Goal: Information Seeking & Learning: Find specific page/section

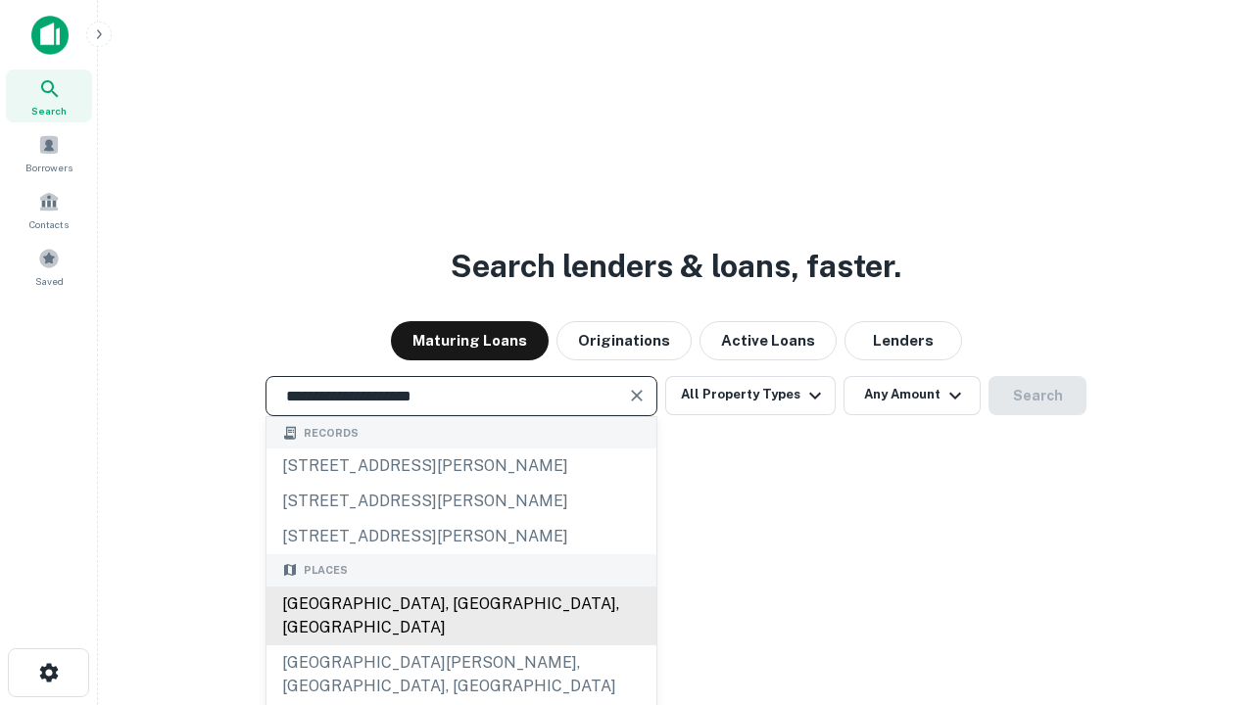
click at [460, 646] on div "[GEOGRAPHIC_DATA], [GEOGRAPHIC_DATA], [GEOGRAPHIC_DATA]" at bounding box center [461, 616] width 390 height 59
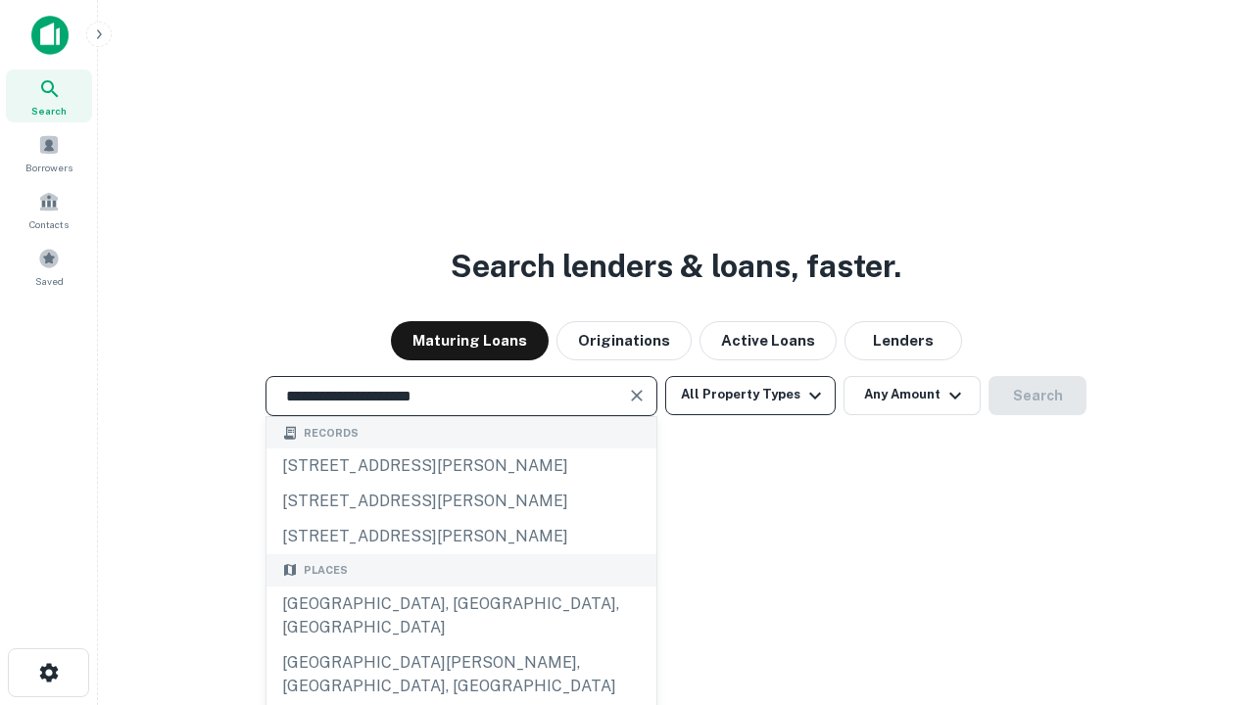
click at [750, 395] on button "All Property Types" at bounding box center [750, 395] width 170 height 39
type input "**********"
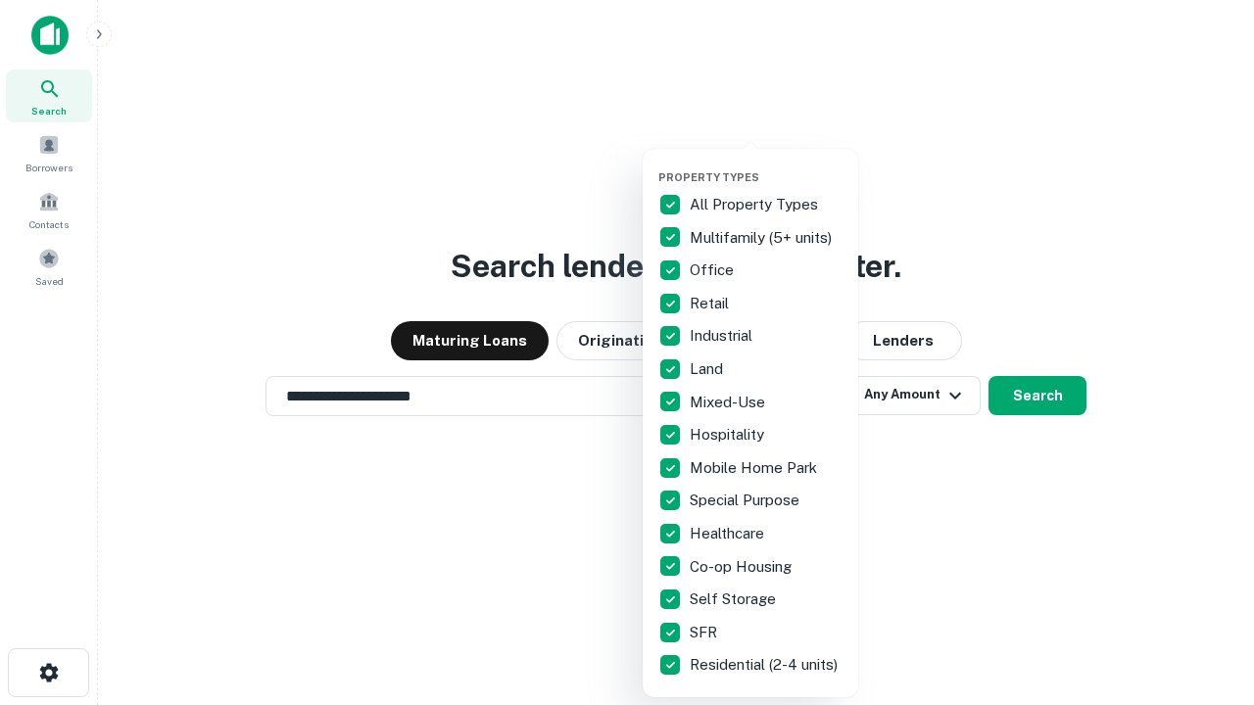
click at [766, 165] on button "button" at bounding box center [766, 165] width 216 height 1
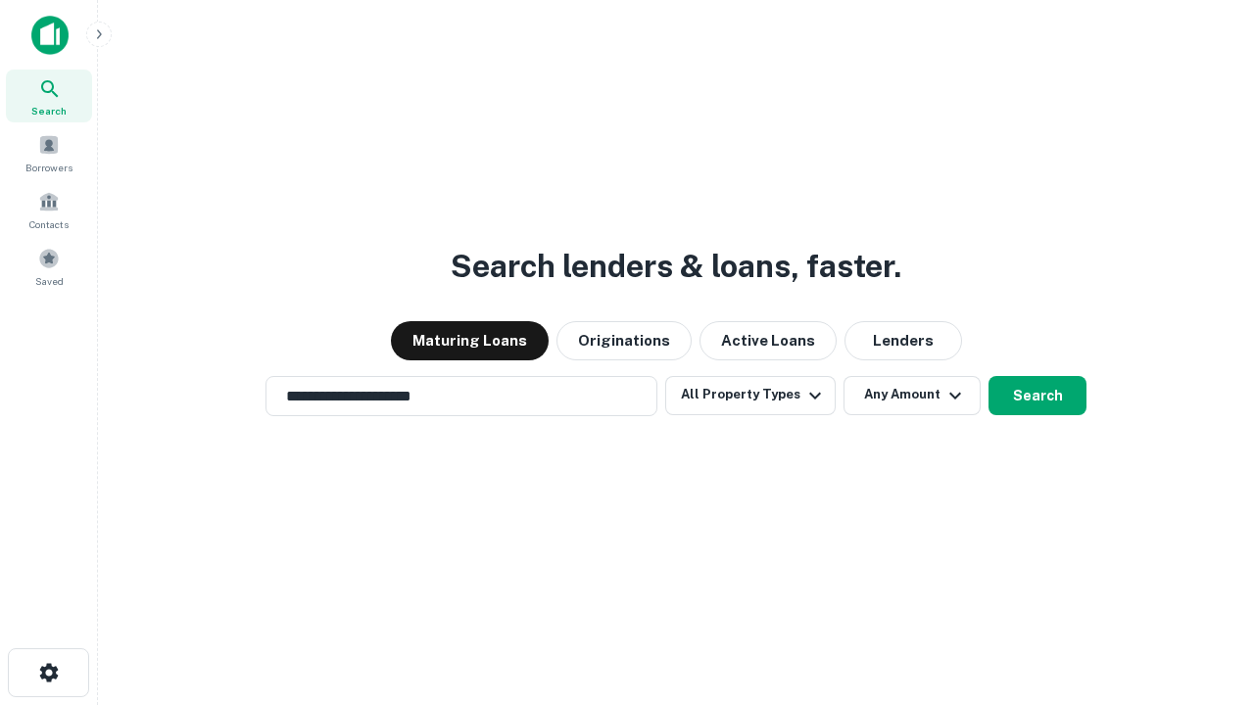
scroll to position [30, 0]
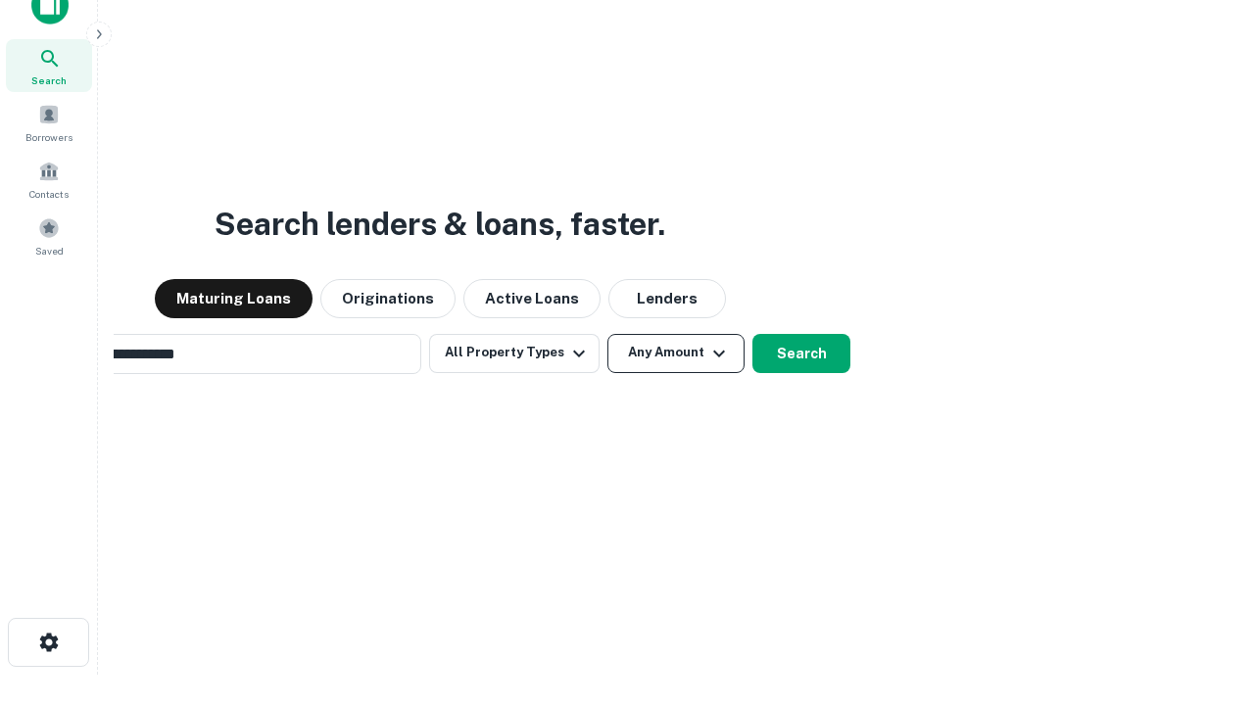
click at [607, 334] on button "Any Amount" at bounding box center [675, 353] width 137 height 39
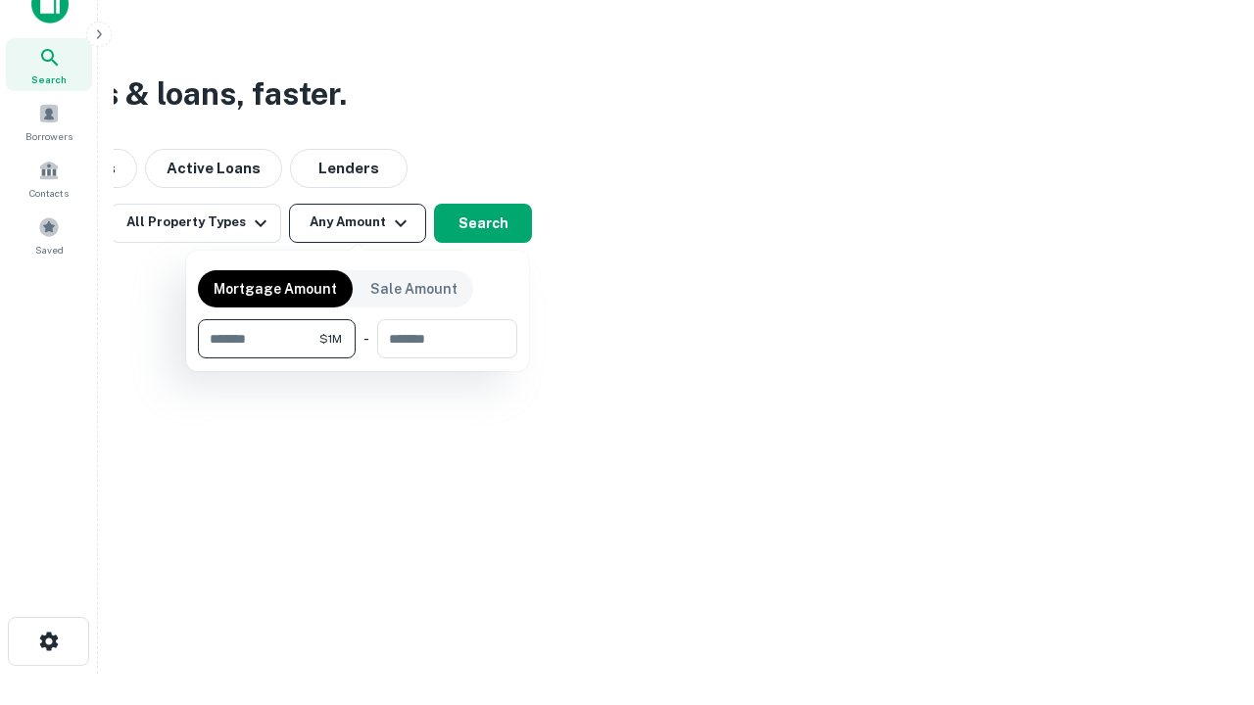
type input "*******"
click at [358, 359] on button "button" at bounding box center [357, 359] width 319 height 1
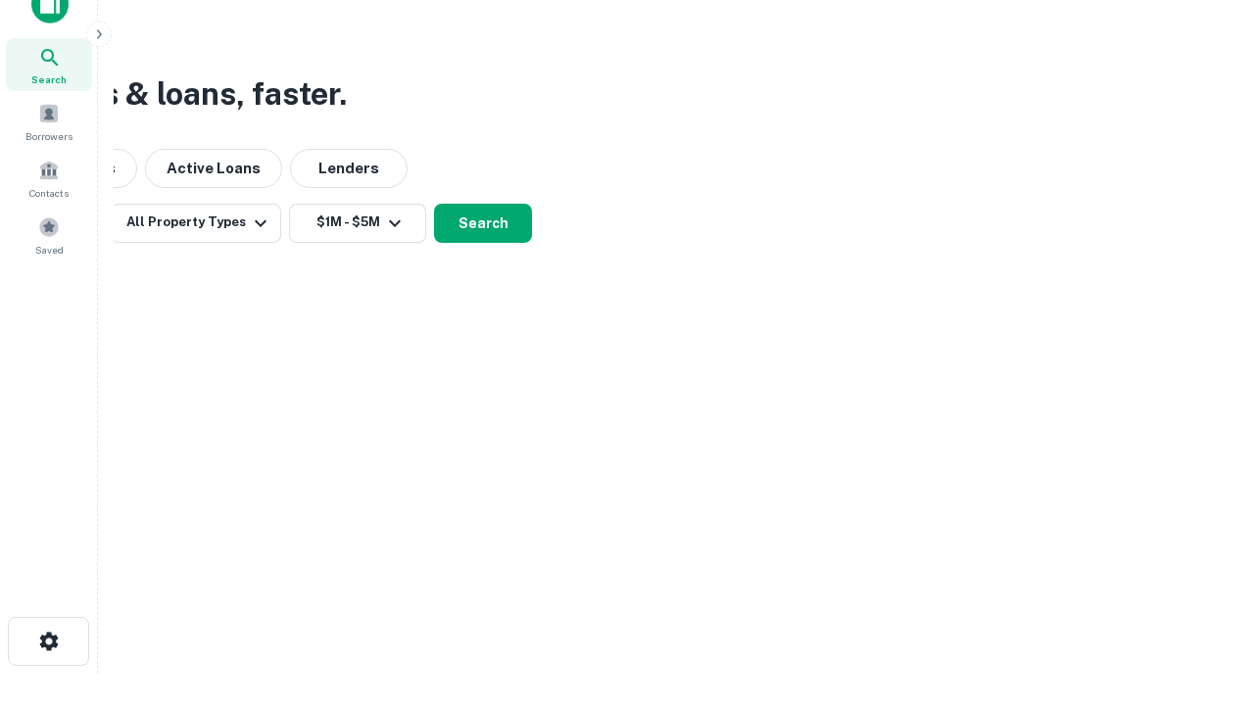
scroll to position [30, 0]
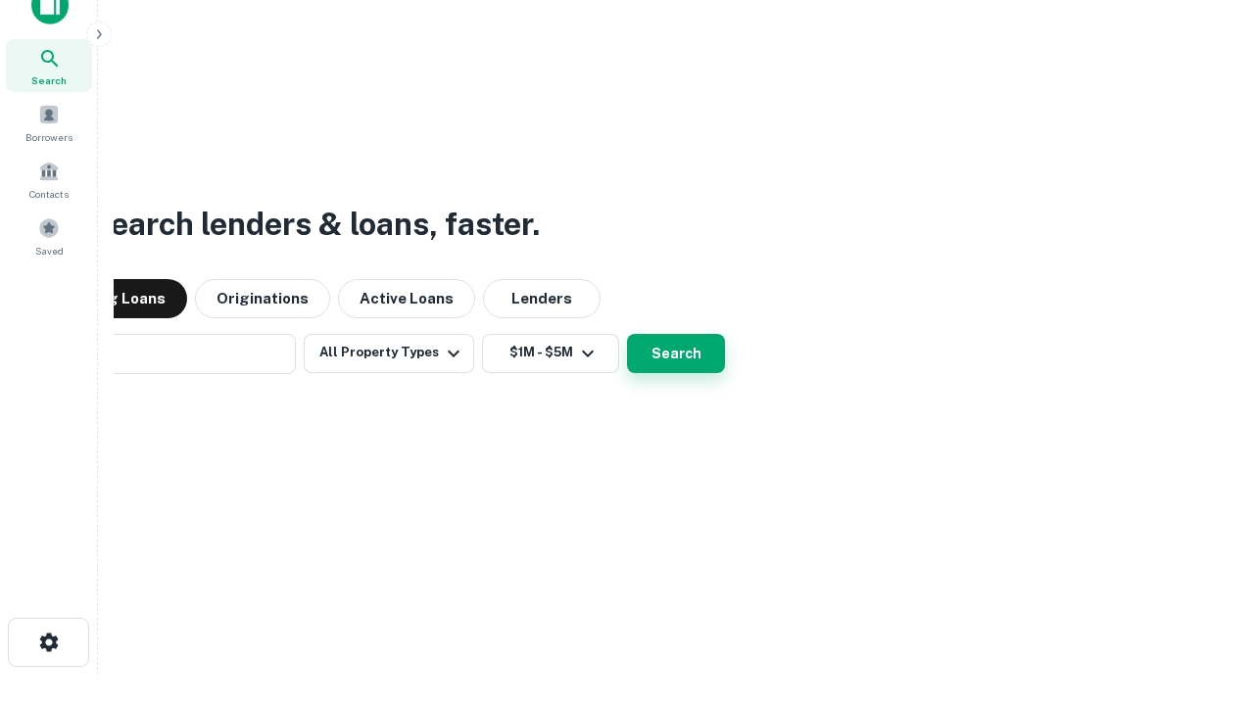
click at [627, 334] on button "Search" at bounding box center [676, 353] width 98 height 39
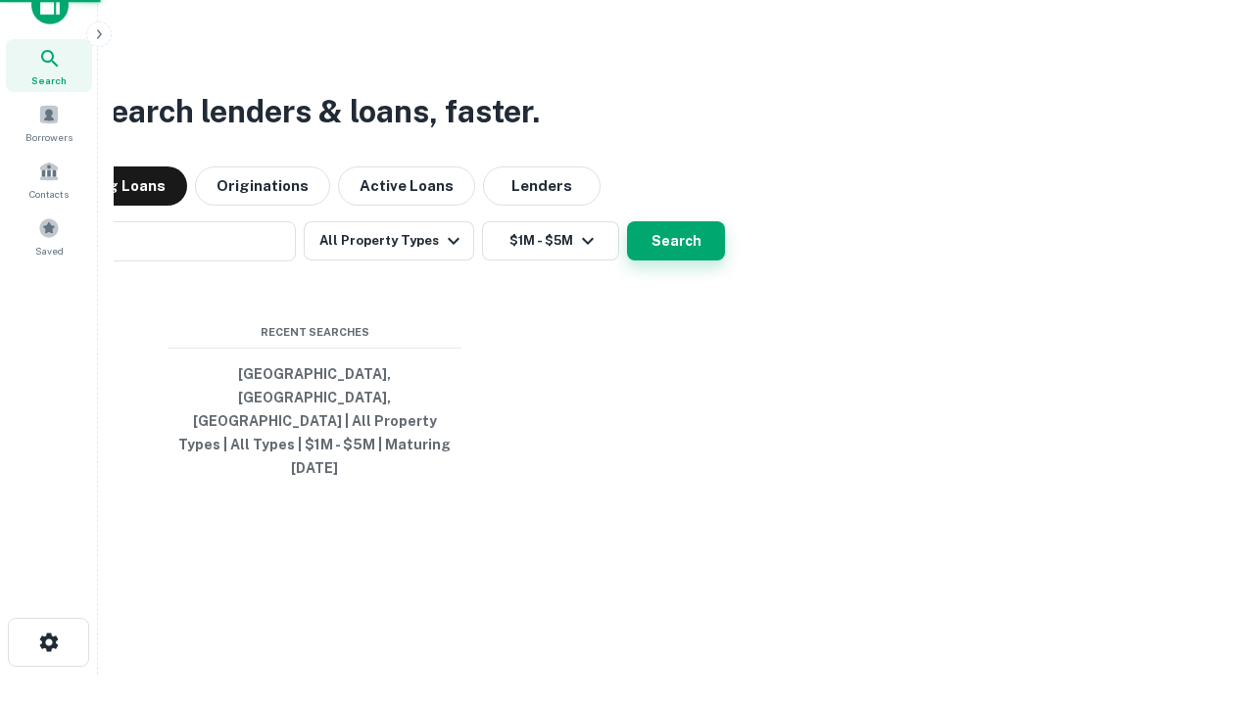
scroll to position [31, 0]
